Goal: Task Accomplishment & Management: Manage account settings

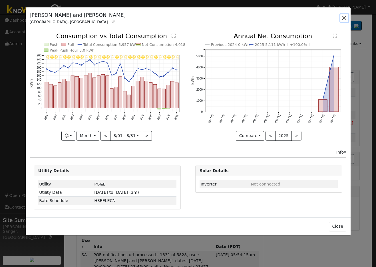
click at [345, 17] on button "button" at bounding box center [344, 18] width 8 height 8
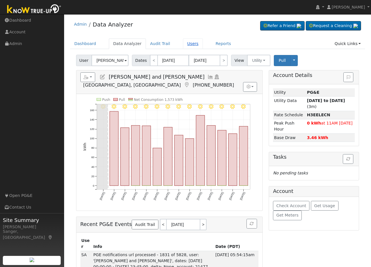
click at [186, 42] on link "Users" at bounding box center [193, 44] width 20 height 11
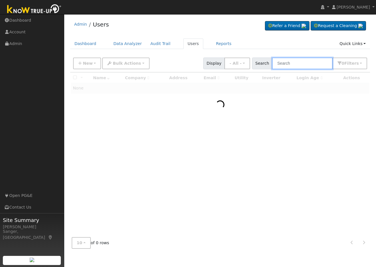
click at [298, 65] on input "text" at bounding box center [302, 64] width 60 height 12
paste input "Ronald Harris"
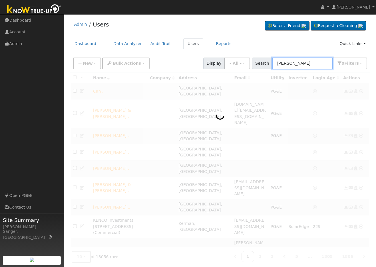
type input "Ronald Harris"
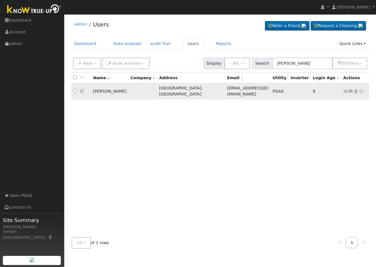
click at [344, 89] on icon at bounding box center [345, 91] width 5 height 4
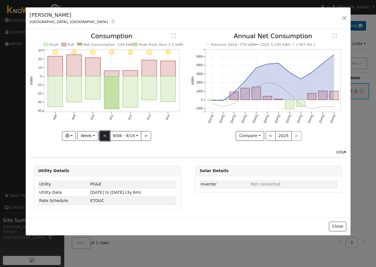
click at [106, 134] on button "<" at bounding box center [105, 136] width 10 height 10
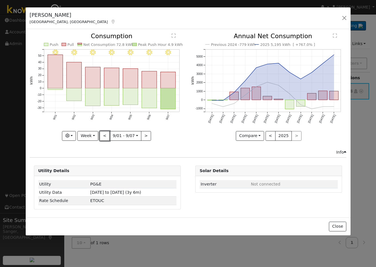
click at [105, 134] on button "<" at bounding box center [105, 136] width 10 height 10
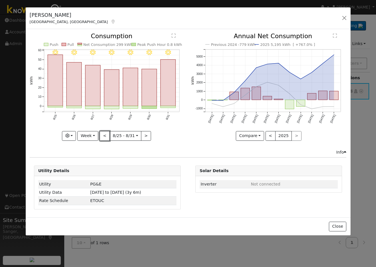
click at [105, 134] on button "<" at bounding box center [105, 136] width 10 height 10
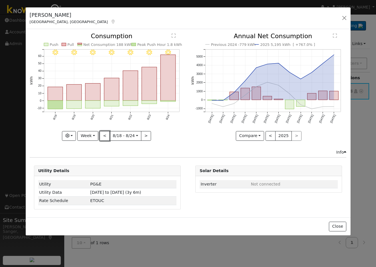
click at [105, 134] on button "<" at bounding box center [105, 136] width 10 height 10
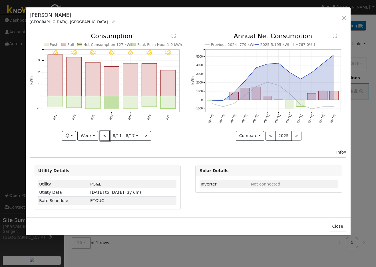
click at [105, 134] on button "<" at bounding box center [105, 136] width 10 height 10
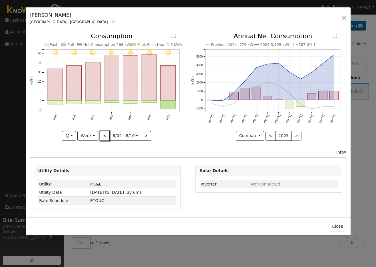
click at [105, 134] on button "<" at bounding box center [105, 136] width 10 height 10
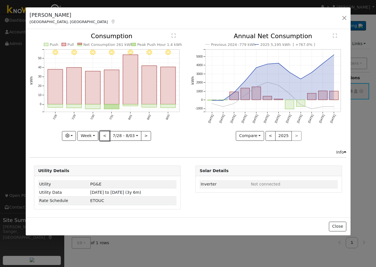
click at [105, 134] on button "<" at bounding box center [105, 136] width 10 height 10
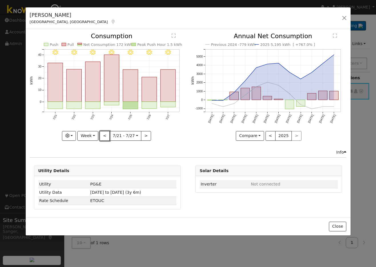
click at [105, 134] on button "<" at bounding box center [105, 136] width 10 height 10
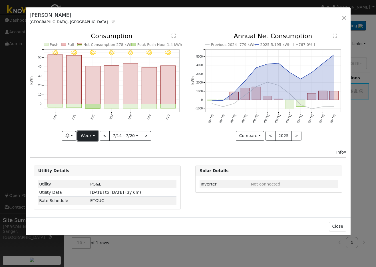
click at [85, 135] on button "Week" at bounding box center [87, 136] width 21 height 10
click at [88, 169] on link "Year" at bounding box center [98, 172] width 40 height 8
type input "2024-09-01"
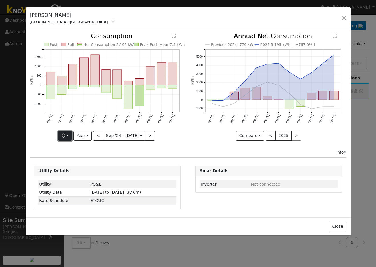
click at [68, 135] on button "button" at bounding box center [65, 136] width 14 height 10
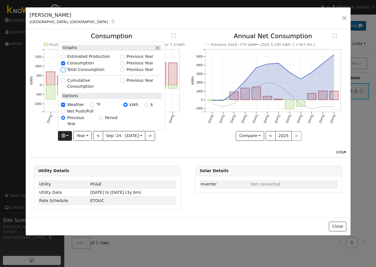
click at [65, 72] on input "Total Consumption" at bounding box center [63, 70] width 4 height 4
checkbox input "true"
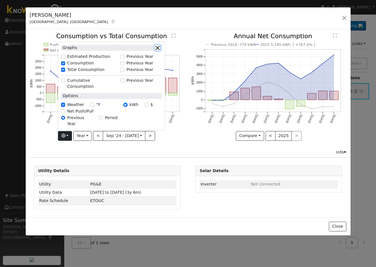
click at [159, 51] on button "button" at bounding box center [157, 48] width 6 height 6
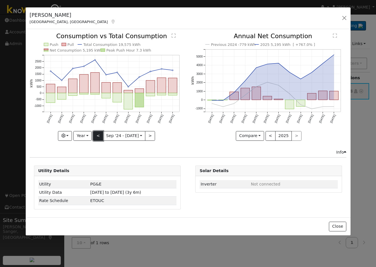
click at [99, 134] on button "<" at bounding box center [98, 136] width 10 height 10
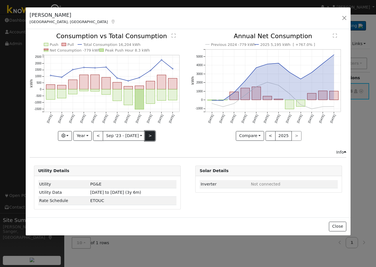
click at [148, 134] on button ">" at bounding box center [150, 136] width 10 height 10
type input "2024-09-01"
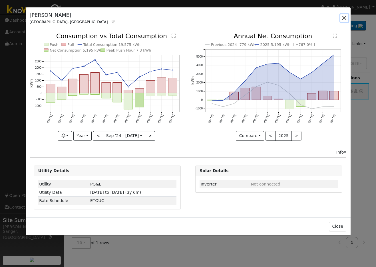
click at [343, 16] on button "button" at bounding box center [344, 18] width 8 height 8
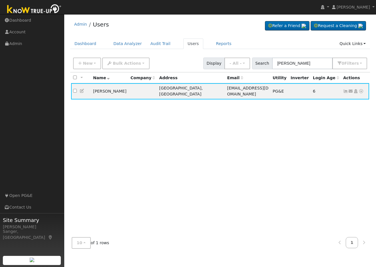
click at [81, 89] on icon at bounding box center [82, 91] width 5 height 4
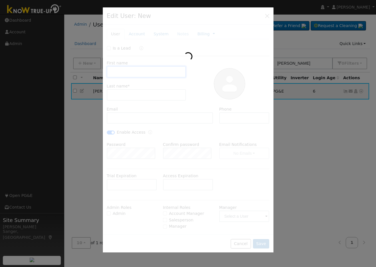
type input "10/10/2032"
type input "Ronald"
type input "Harris"
type input "Xronlh@gmail.com"
type input "619-770-7222"
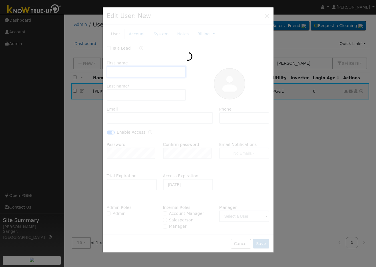
checkbox input "true"
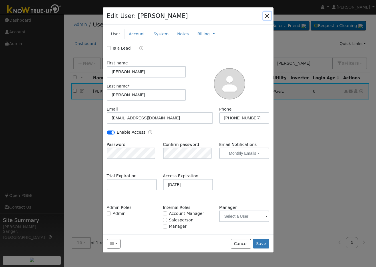
click at [268, 14] on button "button" at bounding box center [267, 16] width 8 height 8
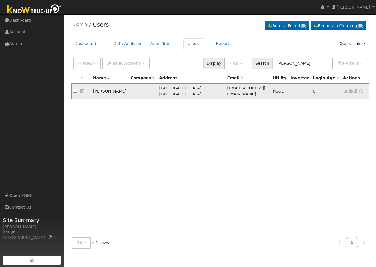
click at [345, 89] on icon at bounding box center [345, 91] width 5 height 4
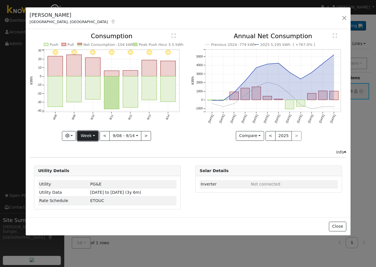
click at [87, 135] on button "Week" at bounding box center [87, 136] width 21 height 10
click at [92, 170] on link "Year" at bounding box center [98, 172] width 40 height 8
type input "2024-09-01"
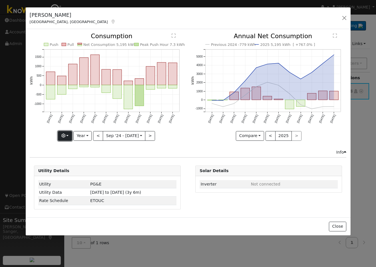
click at [61, 135] on button "button" at bounding box center [65, 136] width 14 height 10
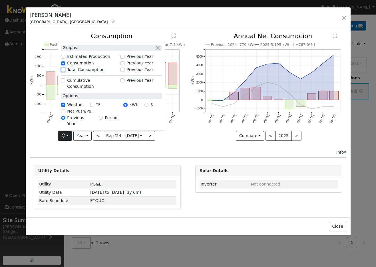
click at [65, 72] on input "Total Consumption" at bounding box center [63, 70] width 4 height 4
checkbox input "true"
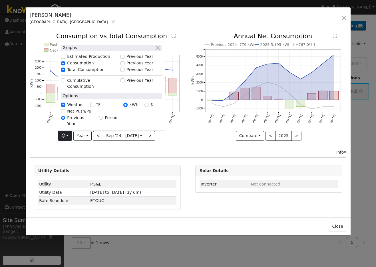
click at [204, 137] on div "Compare Compare Previous Current Year < 2025 >" at bounding box center [268, 136] width 155 height 10
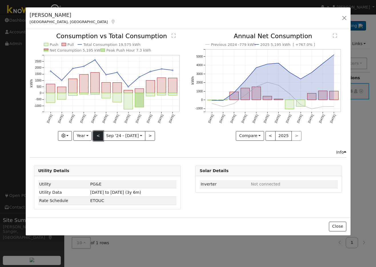
click at [97, 132] on button "<" at bounding box center [98, 136] width 10 height 10
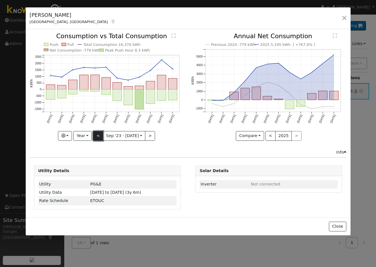
click at [97, 132] on button "<" at bounding box center [98, 136] width 10 height 10
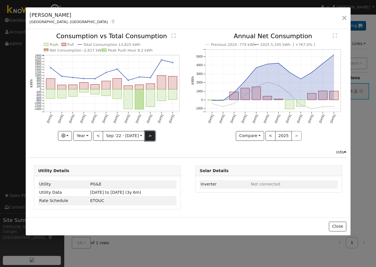
click at [146, 134] on button ">" at bounding box center [150, 136] width 10 height 10
type input "2023-09-01"
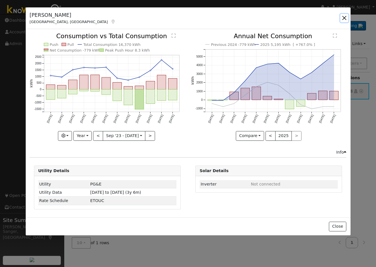
click at [344, 18] on button "button" at bounding box center [344, 18] width 8 height 8
